Goal: Find contact information: Find contact information

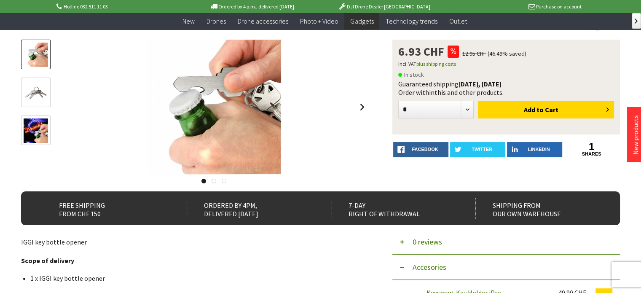
click at [33, 94] on img at bounding box center [36, 92] width 24 height 24
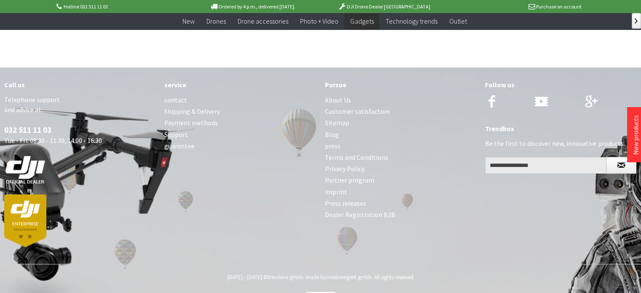
scroll to position [489, 0]
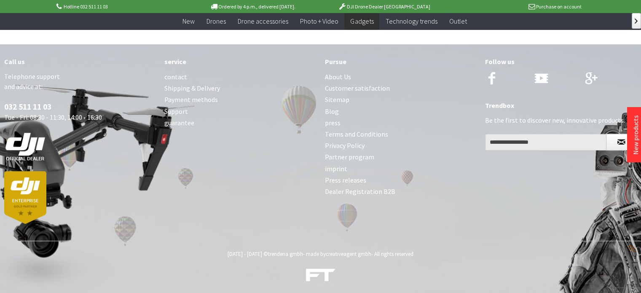
click at [337, 166] on font "imprint" at bounding box center [336, 168] width 22 height 8
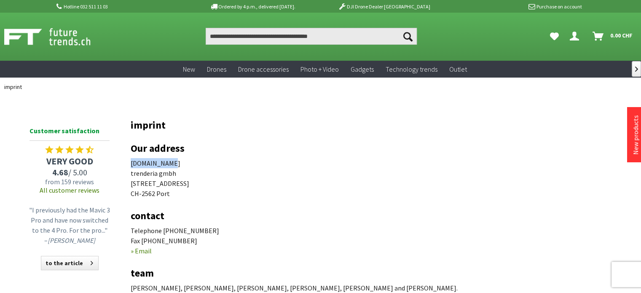
drag, startPoint x: 125, startPoint y: 161, endPoint x: 166, endPoint y: 162, distance: 41.7
click at [166, 162] on div "Menü schließen Kategorien Neu Drohnen Drohnen Zubehör Foto + Video Gadgets Tech…" at bounding box center [320, 243] width 641 height 294
copy font "futuretrends"
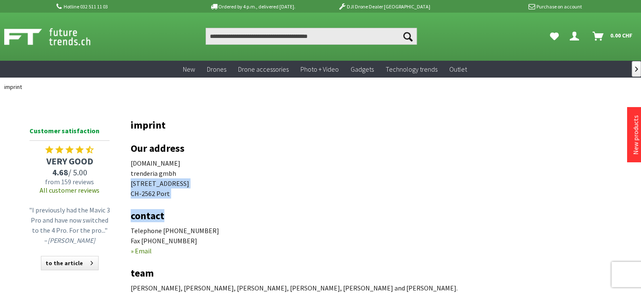
drag, startPoint x: 131, startPoint y: 183, endPoint x: 199, endPoint y: 199, distance: 69.7
click at [199, 199] on div "Menü schließen Kategorien Neu Drohnen Drohnen Zubehör Foto + Video Gadgets Tech…" at bounding box center [320, 243] width 641 height 294
click at [227, 200] on div "imprint Our address futuretrends.ch trenderia gmbh Spärsstrasse 2 CH-2562 Port …" at bounding box center [375, 239] width 489 height 241
drag, startPoint x: 120, startPoint y: 177, endPoint x: 182, endPoint y: 193, distance: 64.8
click at [182, 193] on div "Menü schließen Kategorien Neu Drohnen Drohnen Zubehör Foto + Video Gadgets Tech…" at bounding box center [320, 243] width 641 height 294
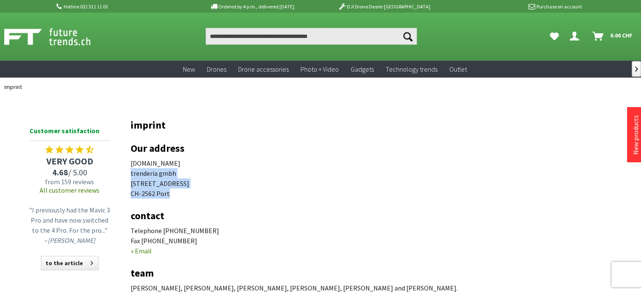
copy p "trenderia gmbh Spärsstrasse 2 CH-2562 Port"
click at [241, 206] on div "imprint Our address futuretrends.ch trenderia gmbh Spärsstrasse 2 CH-2562 Port …" at bounding box center [375, 239] width 489 height 241
click at [163, 196] on font "CH-2562 Port" at bounding box center [150, 193] width 39 height 8
copy font "Port"
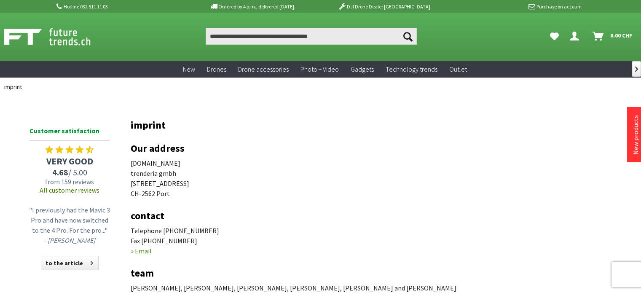
click at [147, 195] on font "CH-2562 Port" at bounding box center [150, 193] width 39 height 8
copy font "2562"
drag, startPoint x: 126, startPoint y: 182, endPoint x: 177, endPoint y: 182, distance: 50.6
click at [177, 182] on div "Menü schließen Kategorien Neu Drohnen Drohnen Zubehör Foto + Video Gadgets Tech…" at bounding box center [320, 243] width 641 height 294
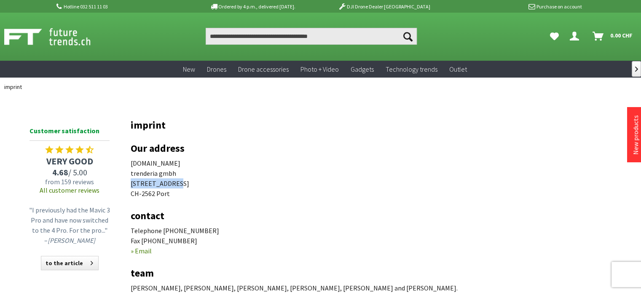
copy font "Spärsstrasse 2"
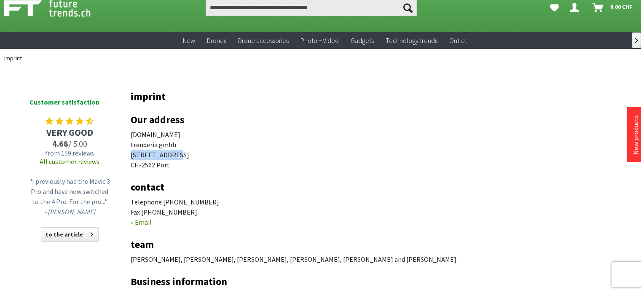
scroll to position [84, 0]
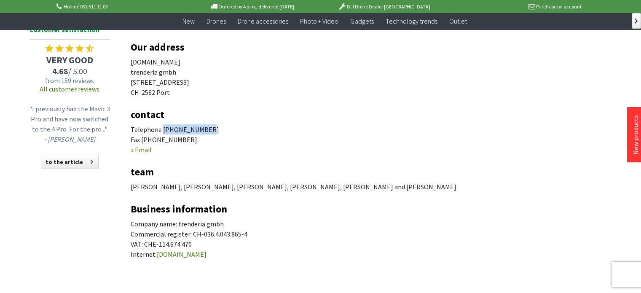
drag, startPoint x: 161, startPoint y: 130, endPoint x: 235, endPoint y: 131, distance: 73.7
click at [216, 126] on p "Telephone 032 511 11 03 Fax 032 511 11 08 » Email" at bounding box center [375, 139] width 489 height 30
copy font "032 511 11 03"
drag, startPoint x: 141, startPoint y: 139, endPoint x: 216, endPoint y: 139, distance: 74.6
click at [216, 139] on p "Telephone 032 511 11 03 Fax 032 511 11 08 » Email" at bounding box center [375, 139] width 489 height 30
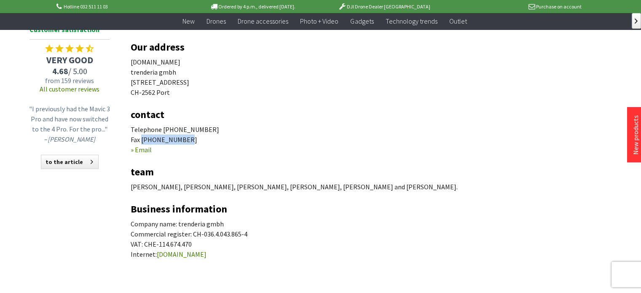
copy font "032 511 11 08"
